Goal: Information Seeking & Learning: Learn about a topic

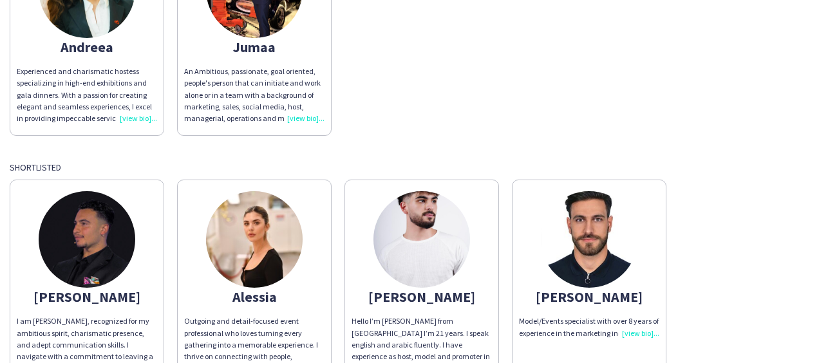
scroll to position [218, 0]
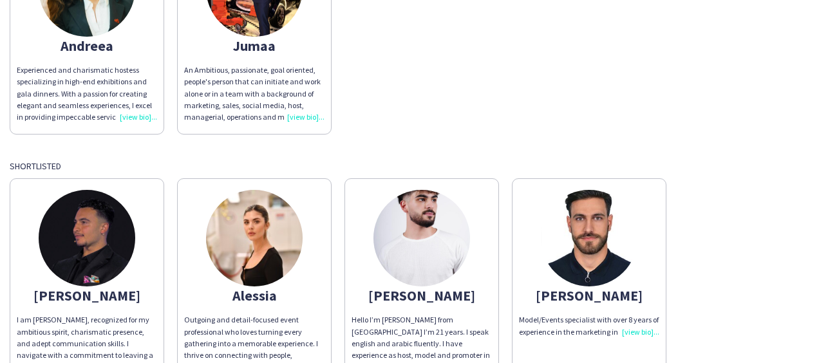
click at [642, 330] on div "Model/Events specialist with over 8 years of experience in the marketing indust…" at bounding box center [589, 325] width 140 height 23
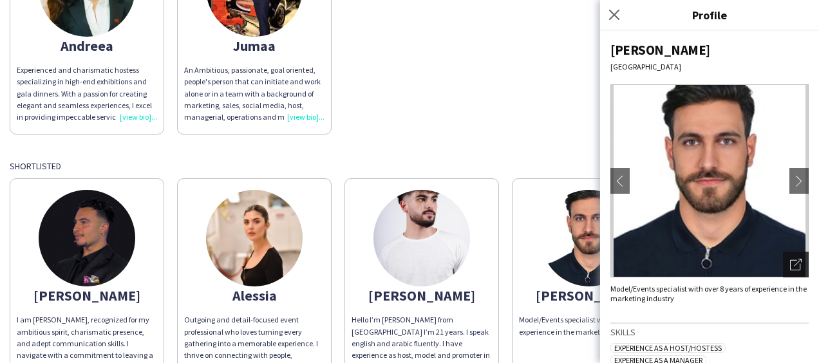
click at [790, 265] on icon "Open photos pop-in" at bounding box center [796, 265] width 12 height 12
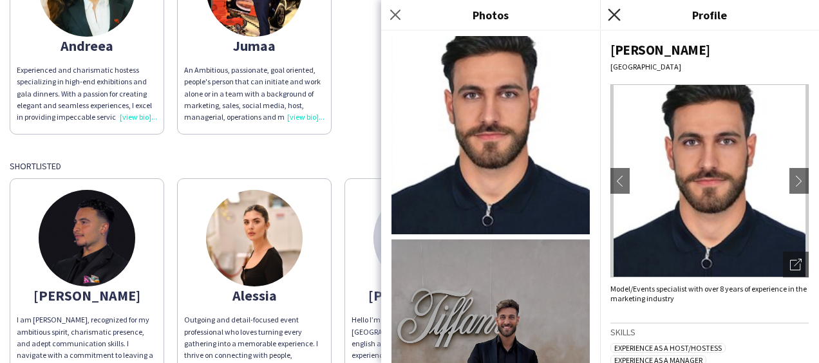
click at [620, 21] on icon "Close pop-in" at bounding box center [614, 14] width 12 height 12
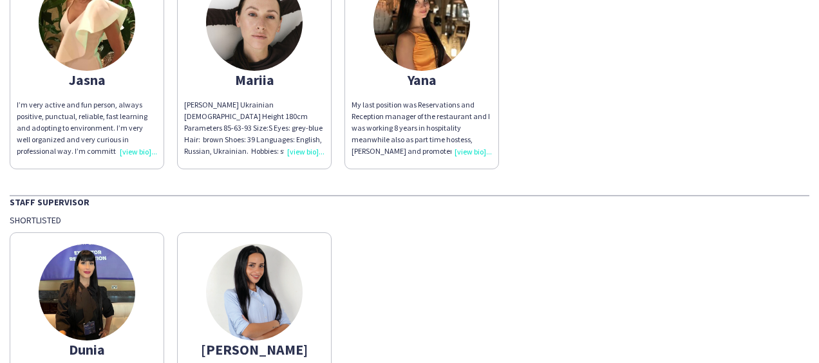
scroll to position [673, 0]
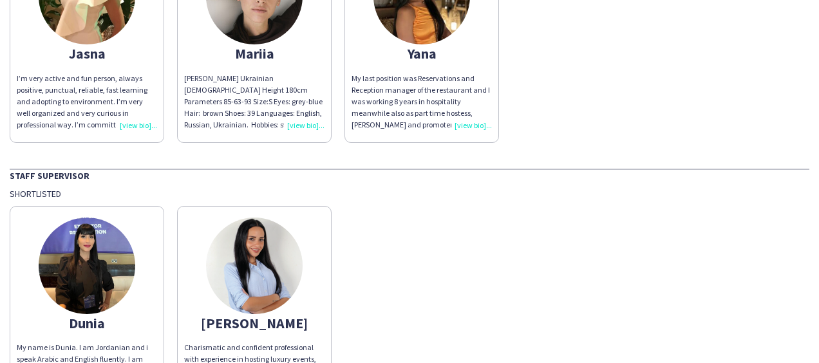
click at [75, 278] on img at bounding box center [87, 266] width 97 height 97
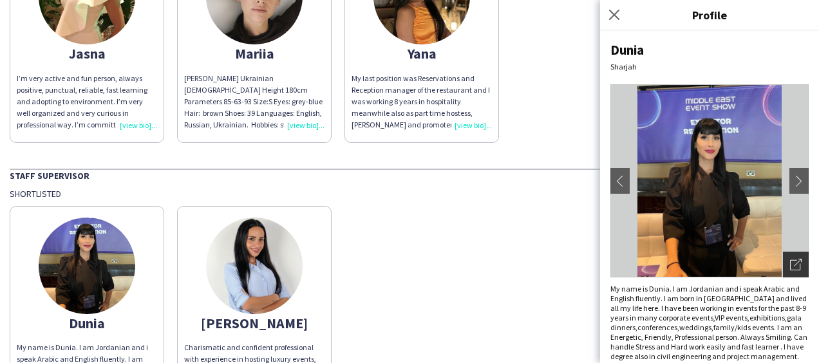
click at [796, 266] on div "Open photos pop-in" at bounding box center [796, 265] width 26 height 26
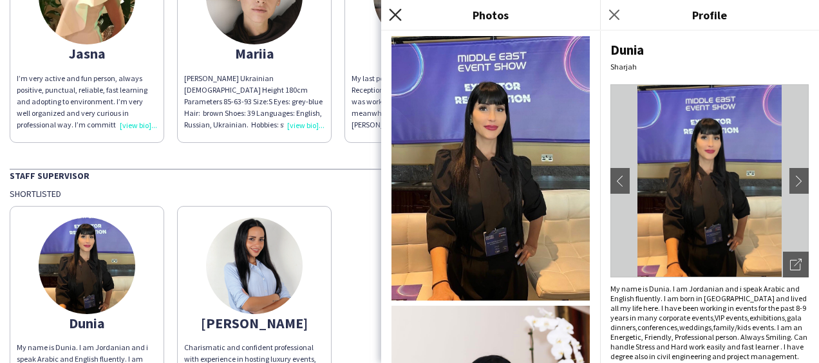
click at [396, 12] on icon at bounding box center [395, 14] width 12 height 12
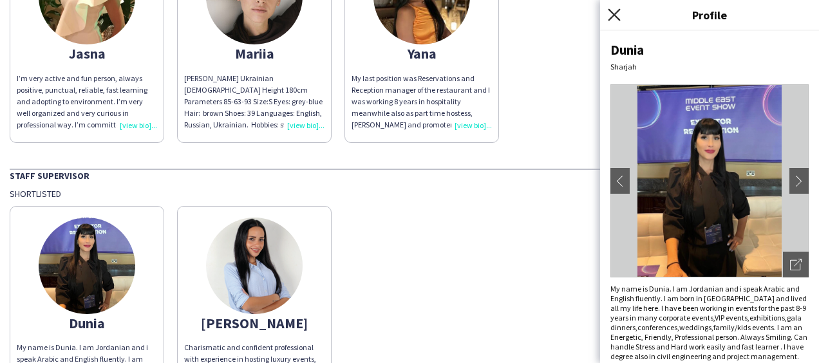
click at [616, 12] on icon at bounding box center [614, 14] width 12 height 12
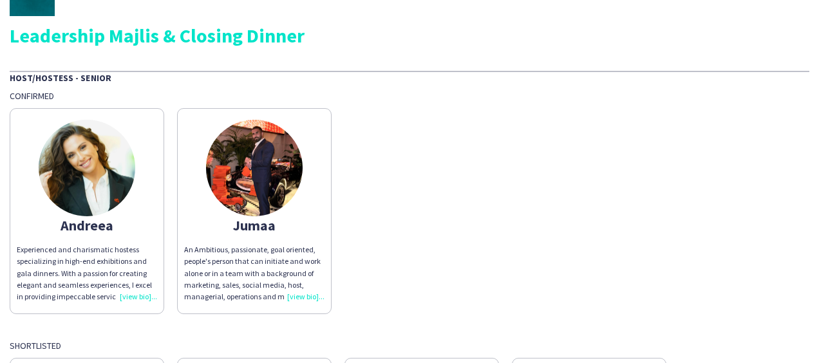
scroll to position [0, 0]
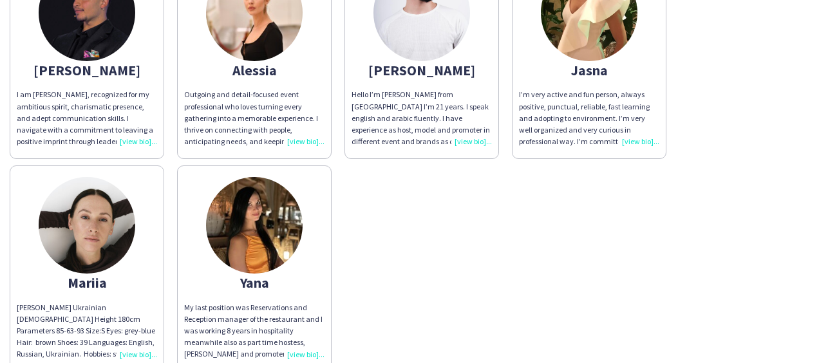
scroll to position [392, 0]
